Goal: Find contact information: Find contact information

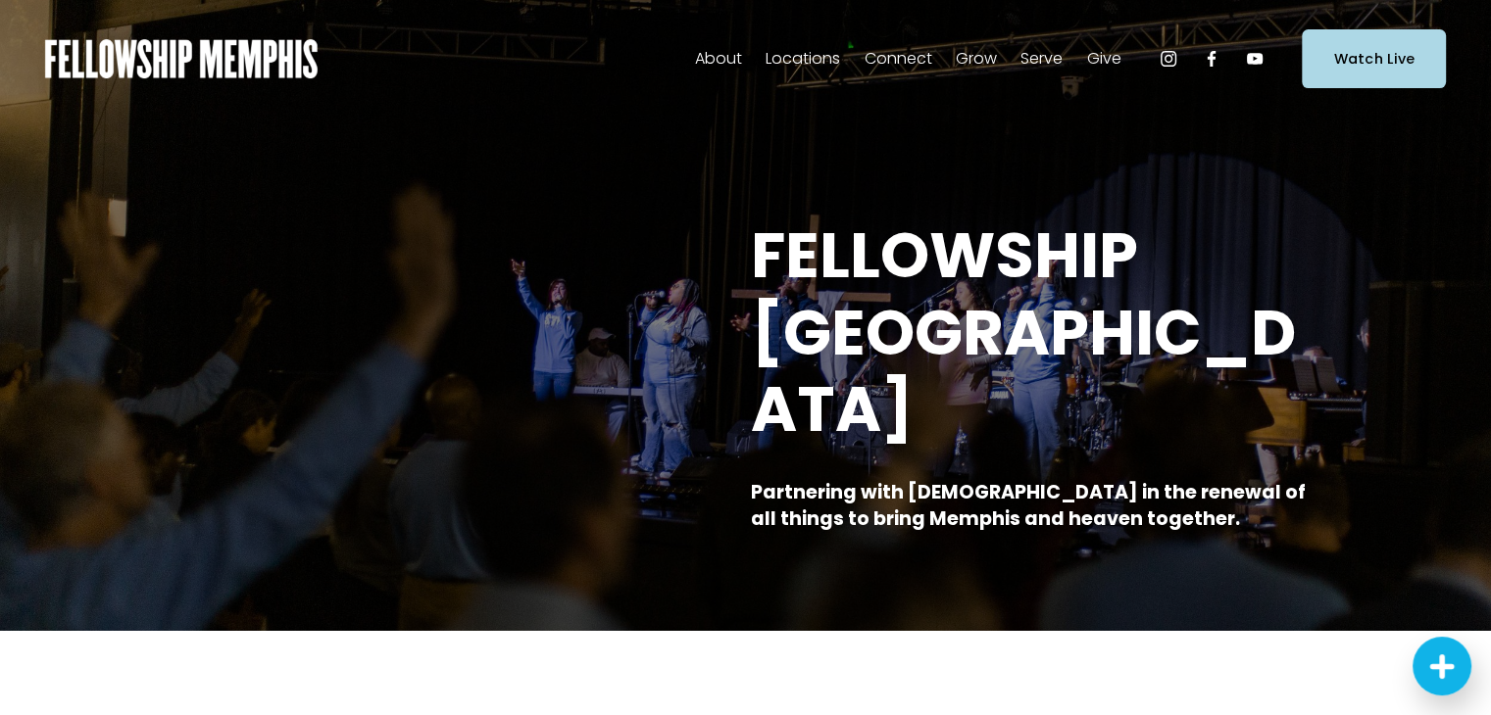
click at [0, 0] on span "Staff" at bounding box center [0, 0] width 0 height 0
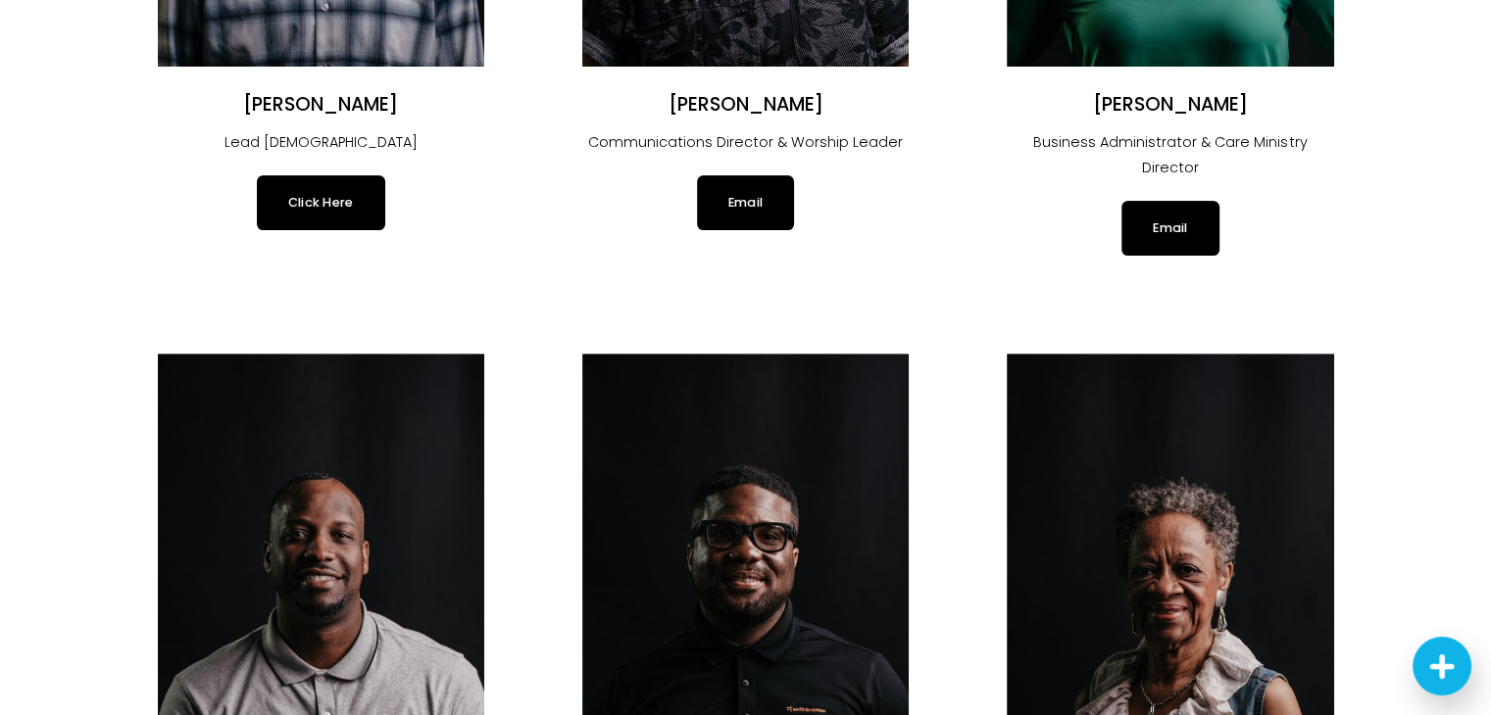
scroll to position [588, 0]
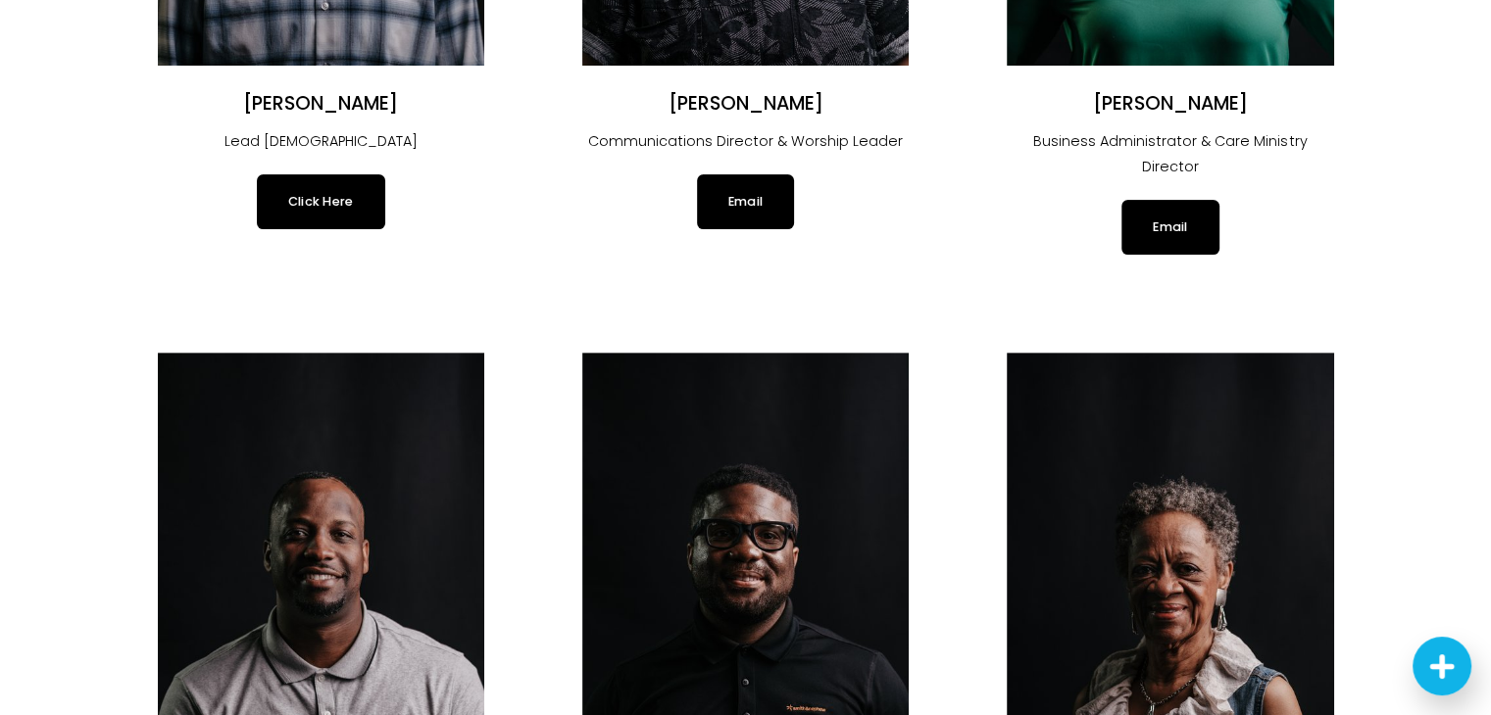
drag, startPoint x: 319, startPoint y: 200, endPoint x: 164, endPoint y: 213, distance: 155.4
click at [165, 214] on div "Click Here" at bounding box center [321, 201] width 326 height 55
click at [318, 204] on link "Click Here" at bounding box center [321, 201] width 128 height 55
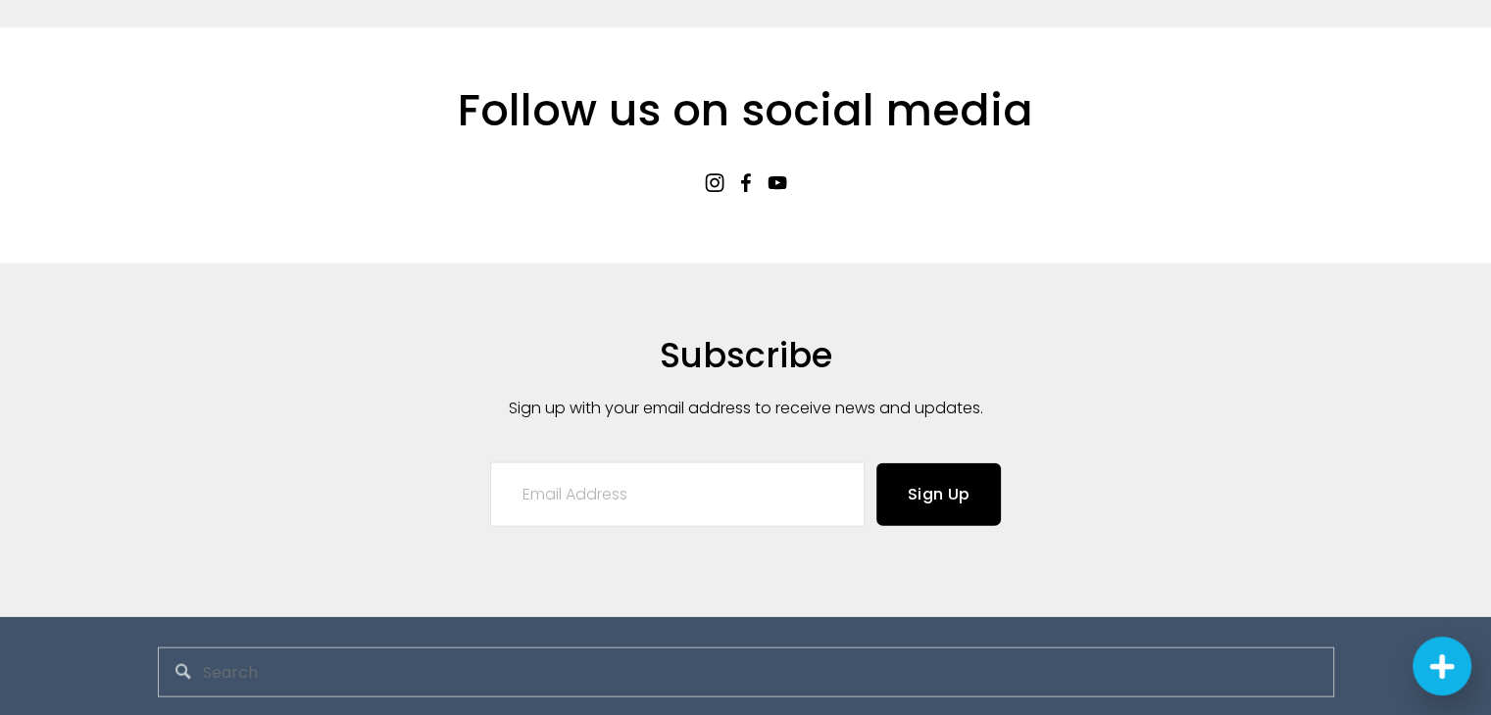
scroll to position [4337, 0]
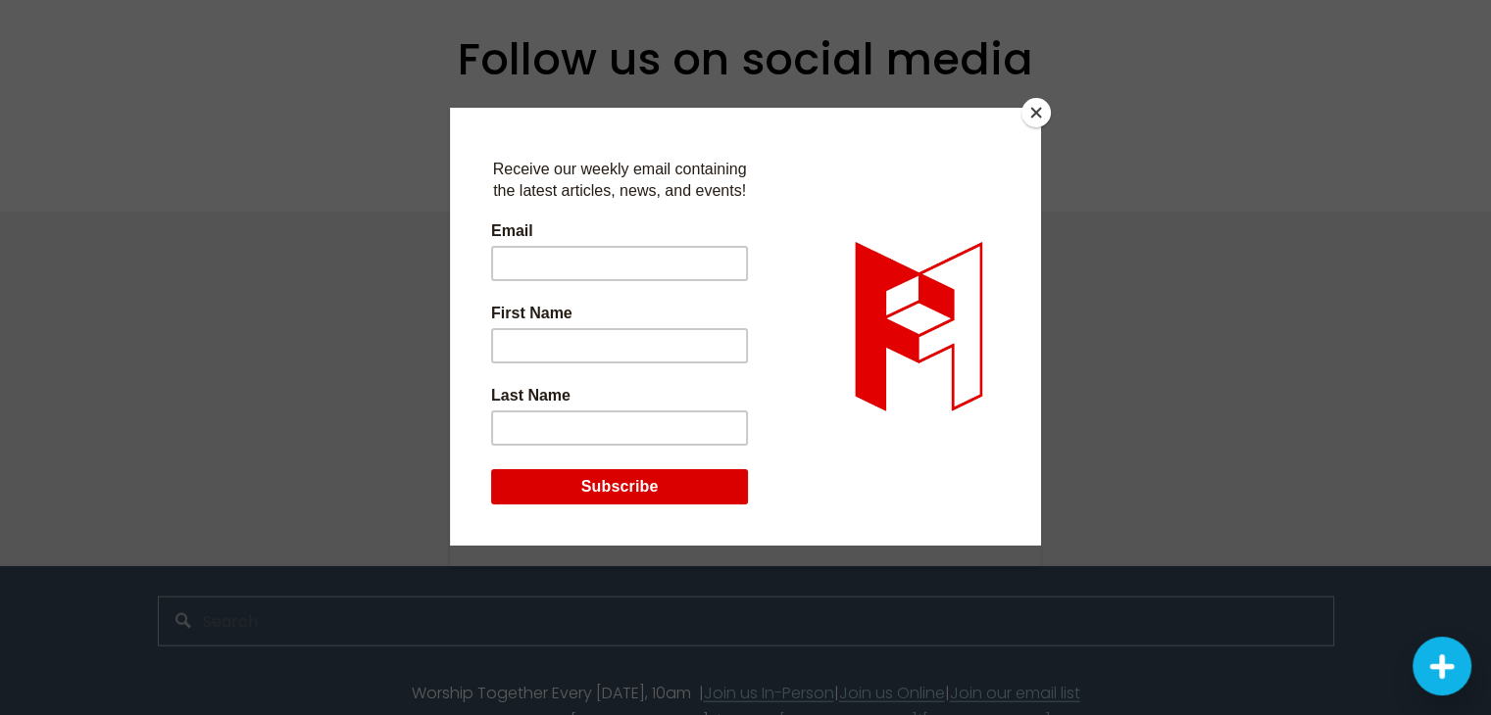
click at [1035, 107] on button "Close" at bounding box center [1035, 112] width 29 height 29
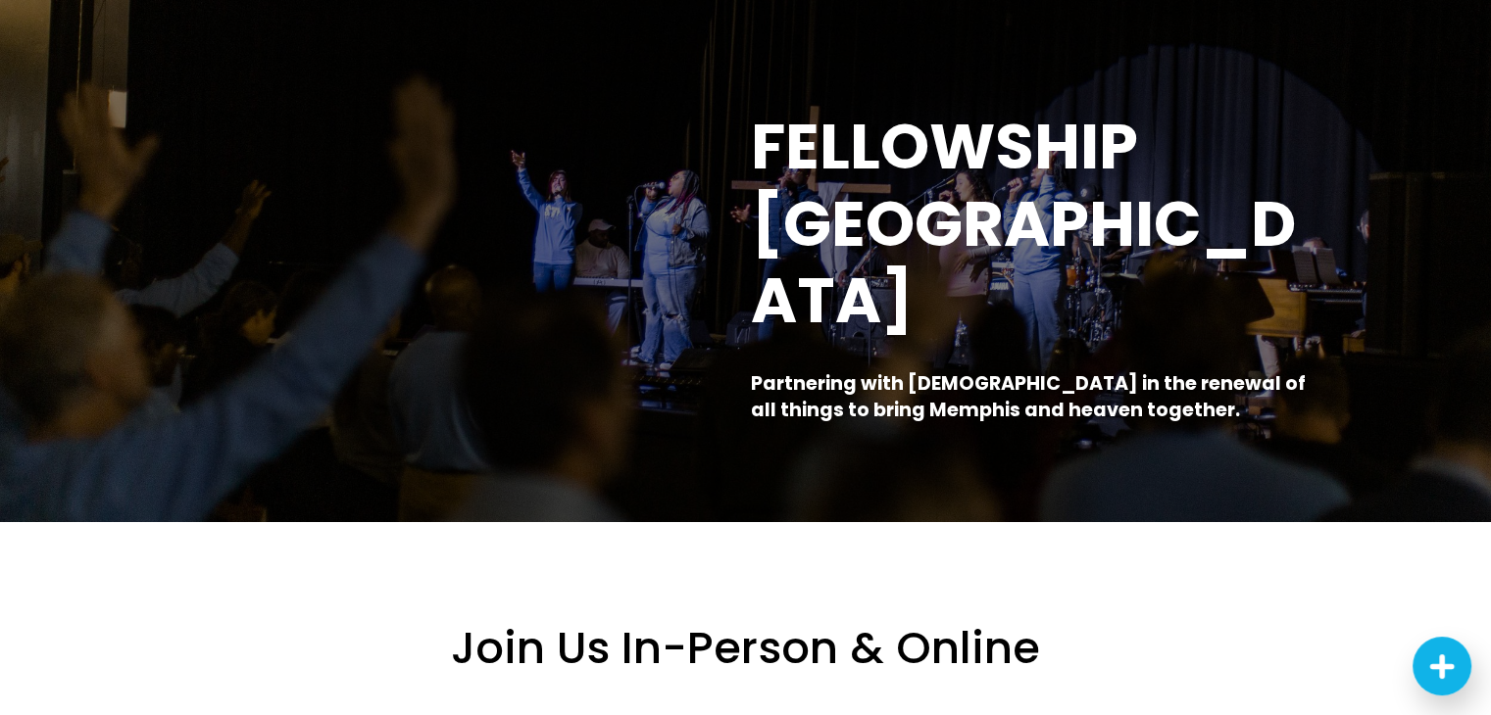
scroll to position [0, 0]
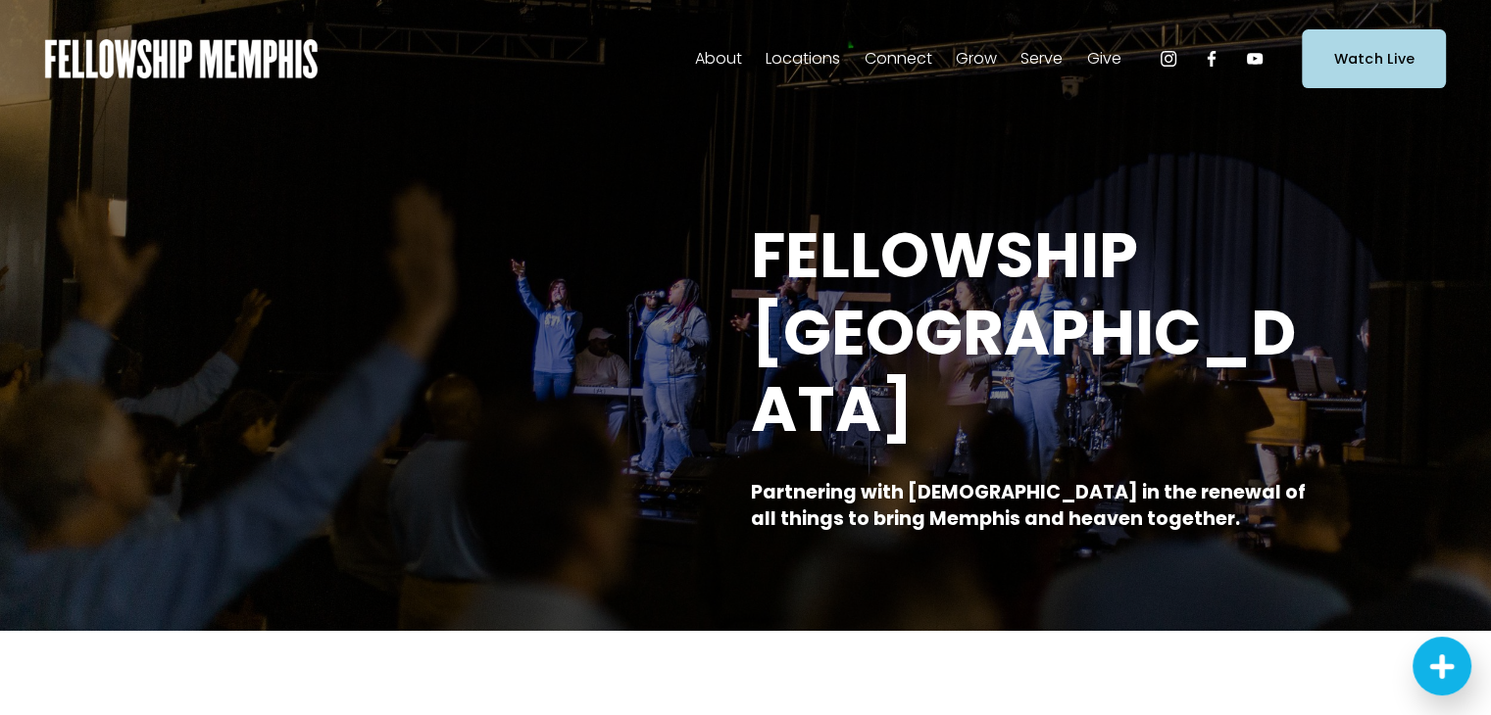
click at [11, 412] on div "FELLOWSHIP MEMPHIS Partnering with [DEMOGRAPHIC_DATA] in the renewal of all thi…" at bounding box center [745, 376] width 1491 height 316
click at [0, 0] on span "Staff" at bounding box center [0, 0] width 0 height 0
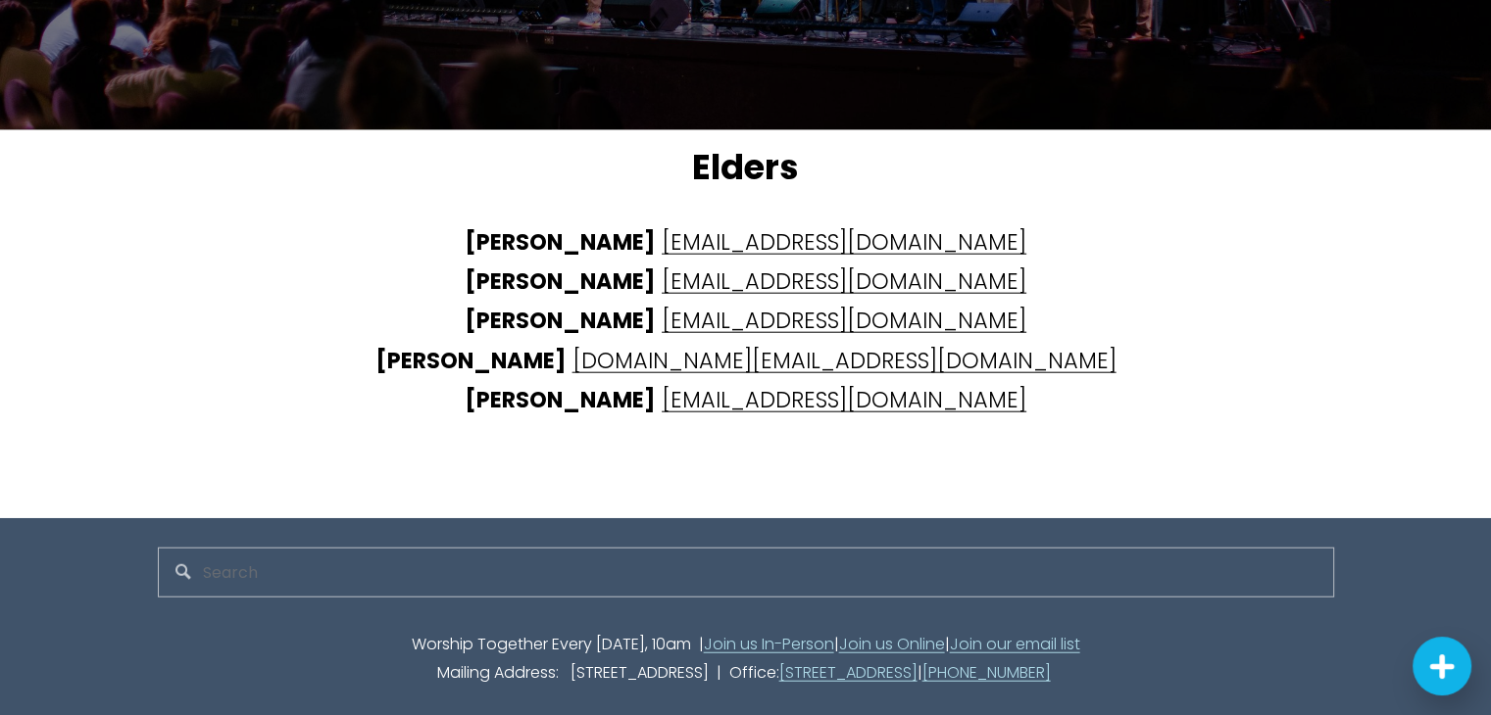
scroll to position [4808, 0]
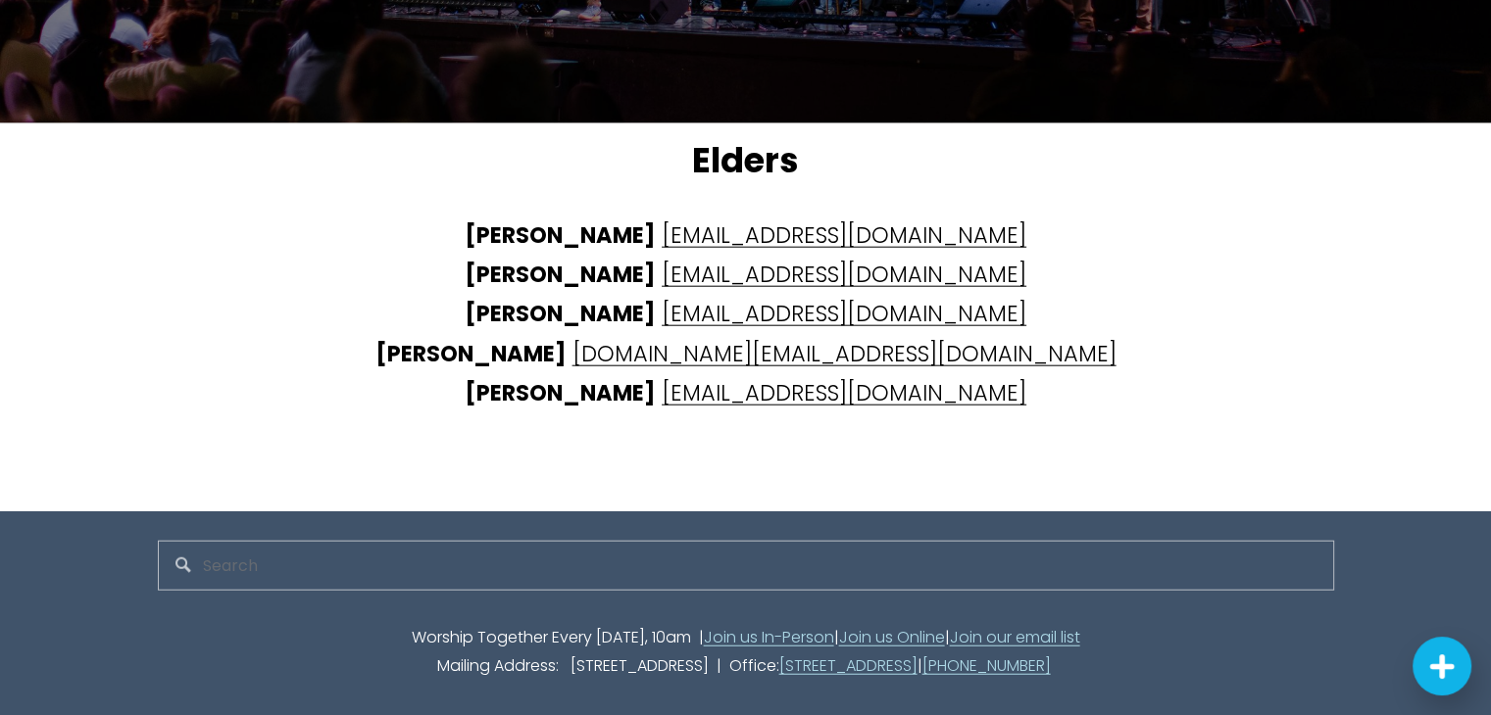
click at [281, 334] on div "Elders Aaron Shafer airshafer@gmail.com Finny Mathew mfinny@gmail.com Bruce Hil…" at bounding box center [745, 317] width 1265 height 388
